Goal: Ask a question: Seek information or help from site administrators or community

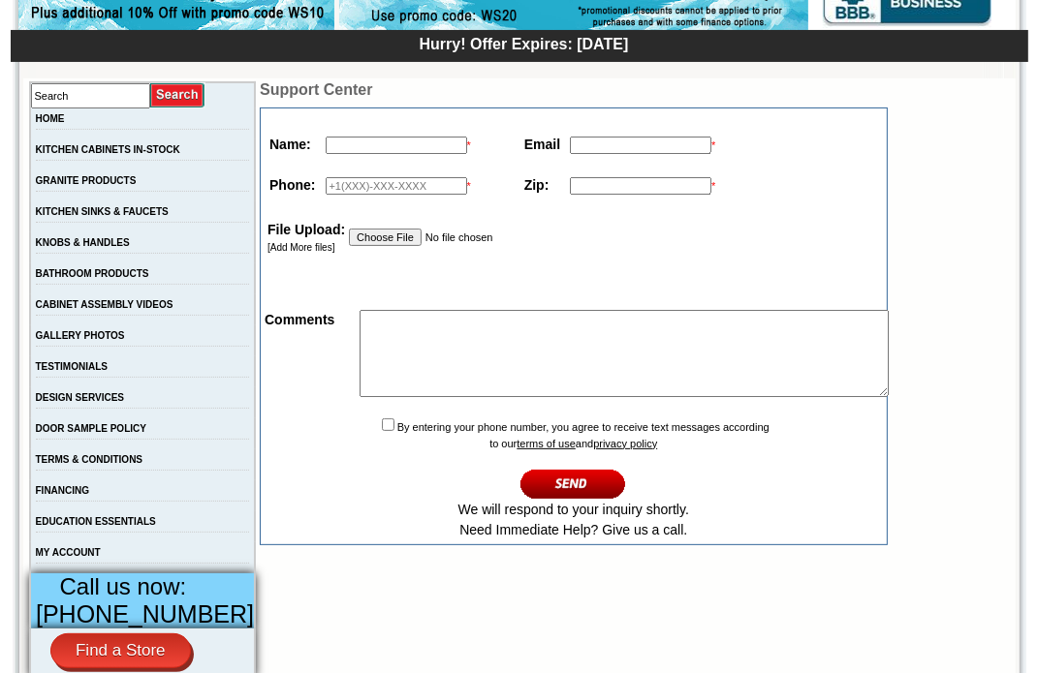
scroll to position [291, 0]
click at [356, 143] on input "text" at bounding box center [396, 145] width 141 height 17
type input "JESE"
click at [595, 140] on input "text" at bounding box center [640, 145] width 141 height 17
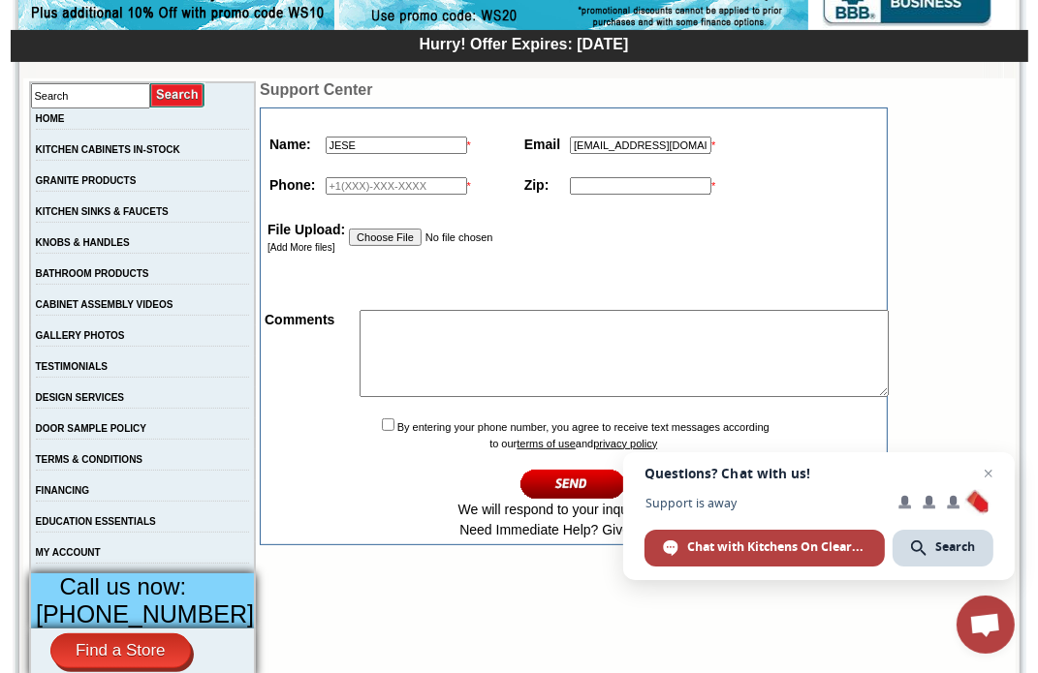
type input "[EMAIL_ADDRESS][DOMAIN_NAME]"
click at [335, 187] on input "text" at bounding box center [396, 185] width 141 height 17
type input "9492347311"
click at [585, 180] on input "text" at bounding box center [640, 185] width 141 height 17
type input "35005"
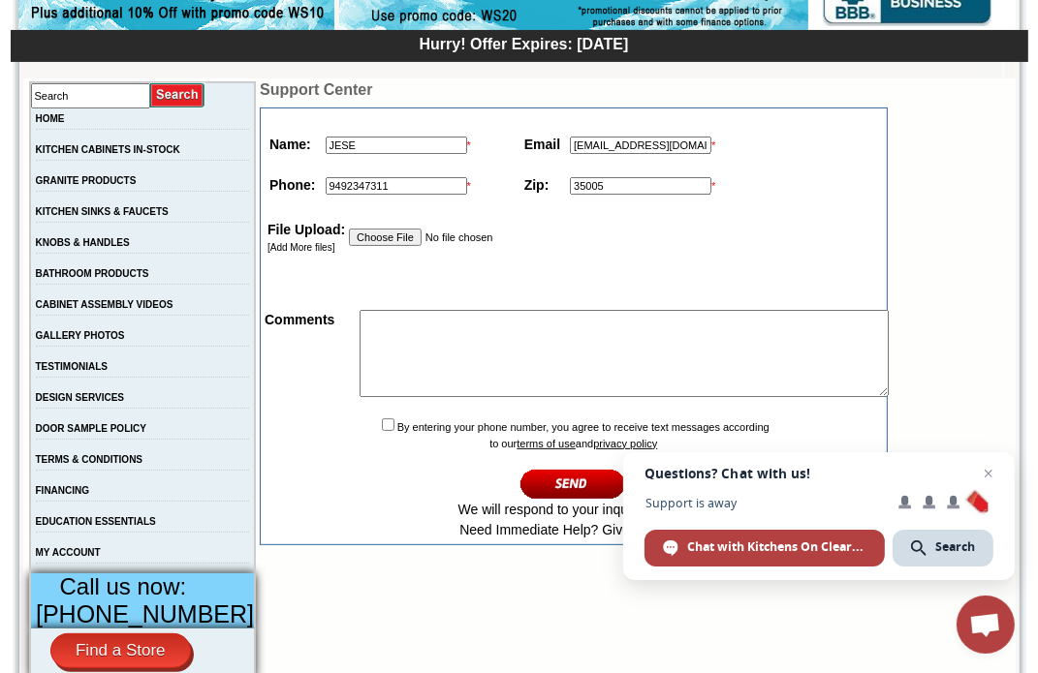
click at [474, 355] on textarea at bounding box center [623, 353] width 529 height 87
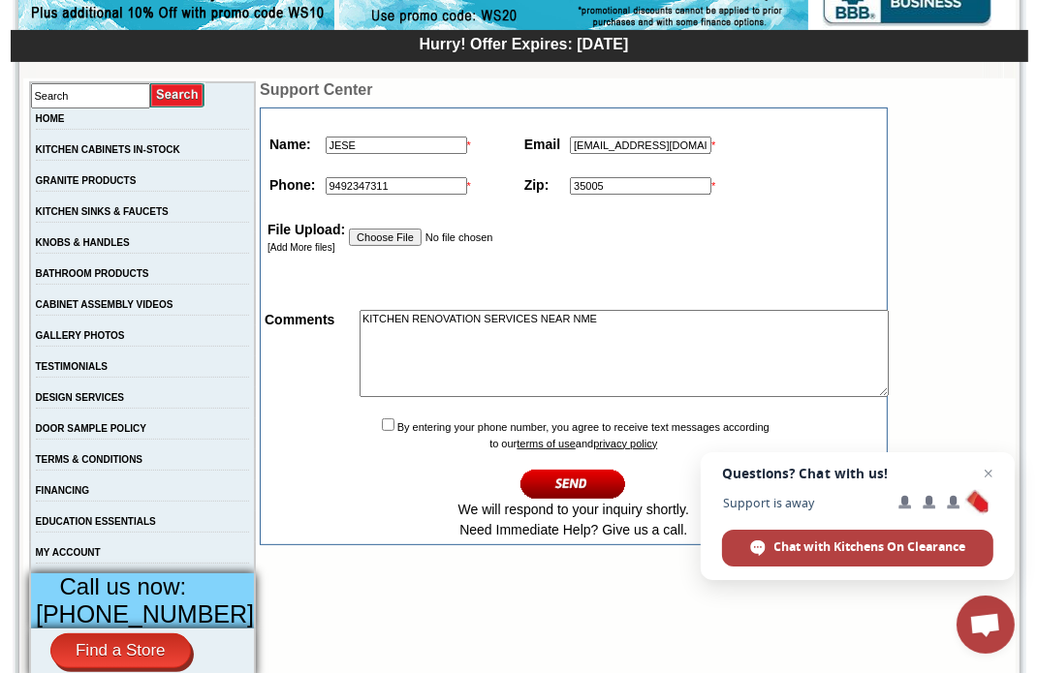
type textarea "KITCHEN RENOVATION SERVICES NEAR NME"
click at [349, 437] on td "By entering your phone number, you agree to receive text messages according to …" at bounding box center [573, 478] width 621 height 129
drag, startPoint x: 349, startPoint y: 431, endPoint x: 368, endPoint y: 434, distance: 19.6
click at [382, 430] on input "checkbox" at bounding box center [388, 425] width 13 height 13
checkbox input "true"
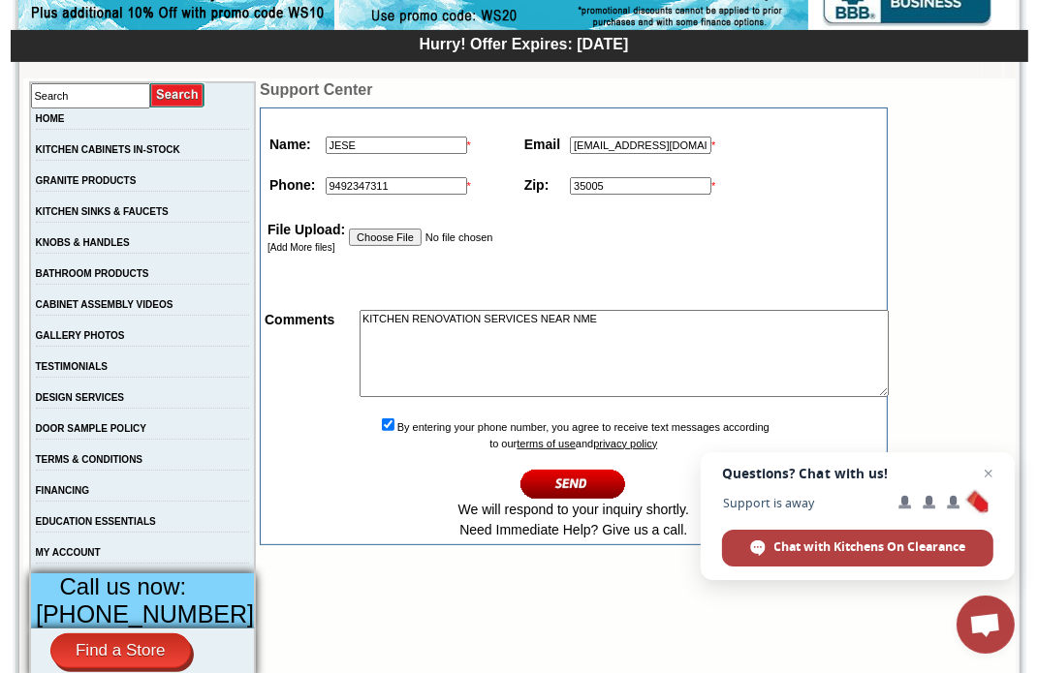
click at [574, 484] on input "image" at bounding box center [573, 484] width 106 height 32
click at [982, 473] on span "Close chat" at bounding box center [989, 474] width 24 height 24
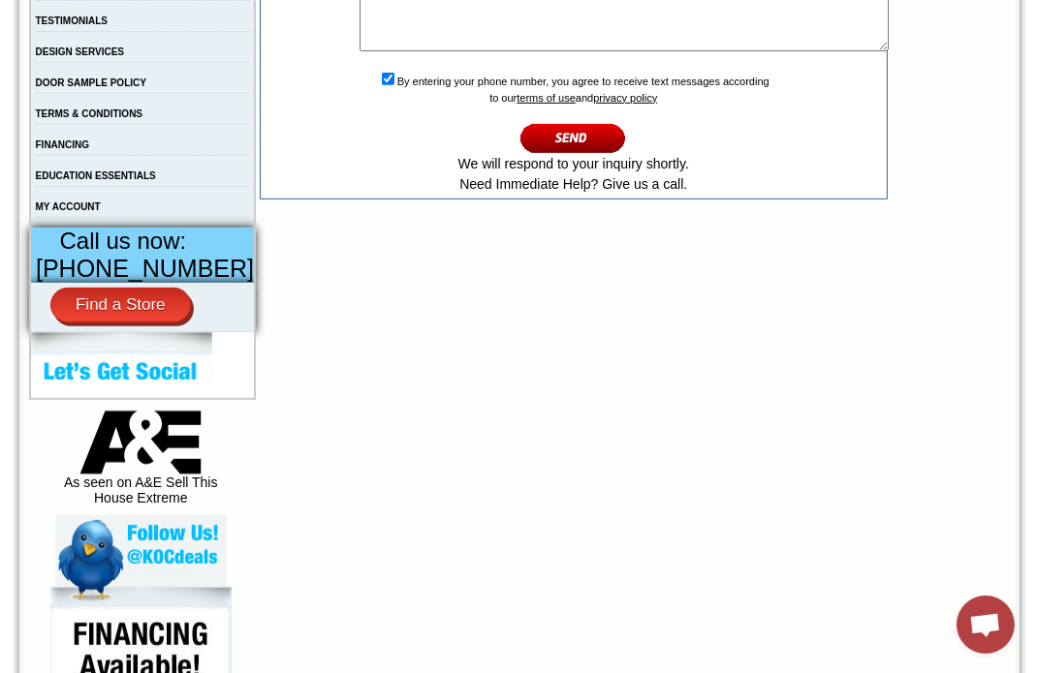
scroll to position [678, 0]
